Goal: Task Accomplishment & Management: Use online tool/utility

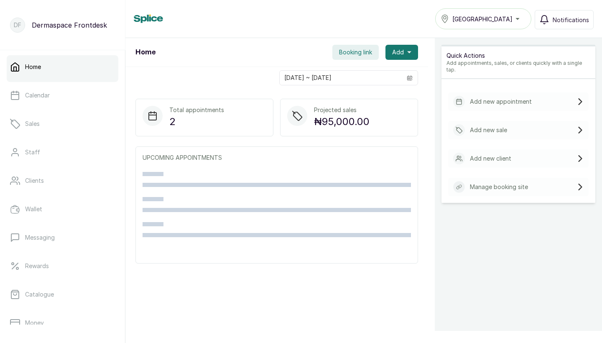
click at [358, 53] on span "Booking link" at bounding box center [355, 52] width 33 height 8
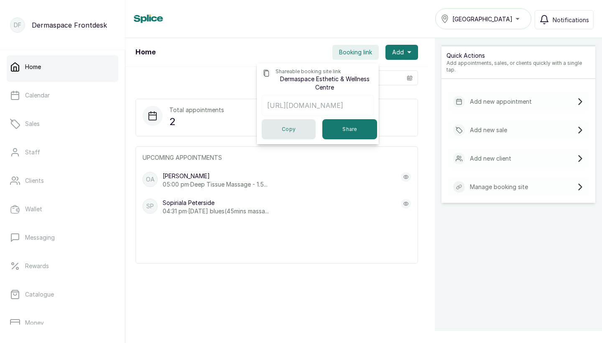
click at [294, 128] on button "Copy" at bounding box center [289, 129] width 54 height 20
